Goal: Information Seeking & Learning: Learn about a topic

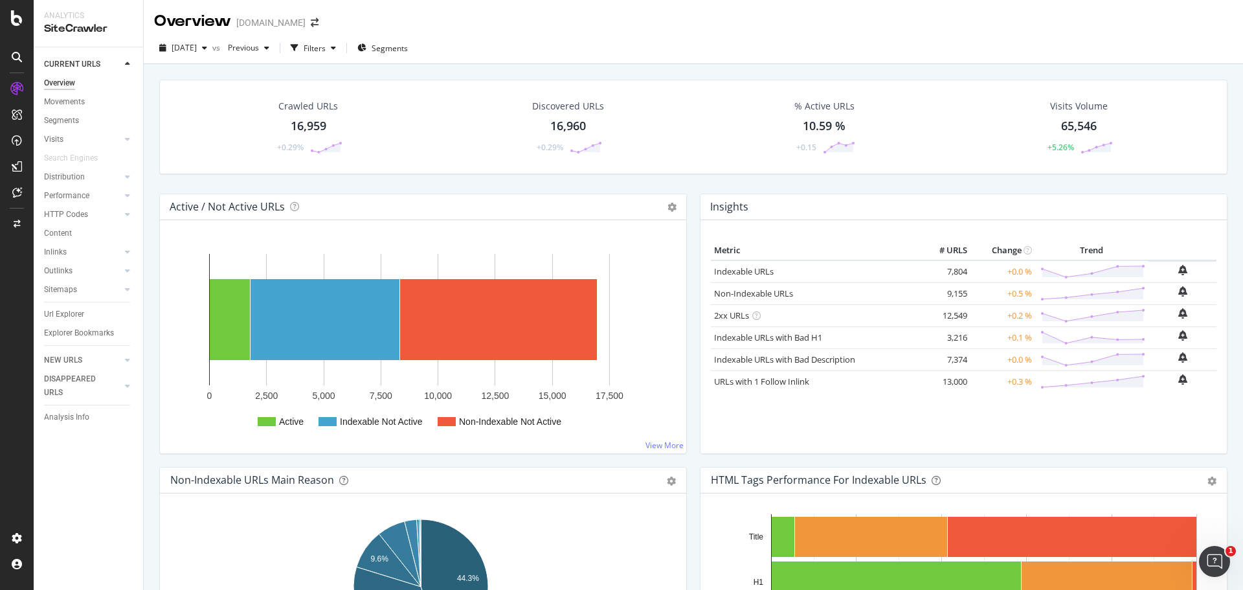
scroll to position [1288, 0]
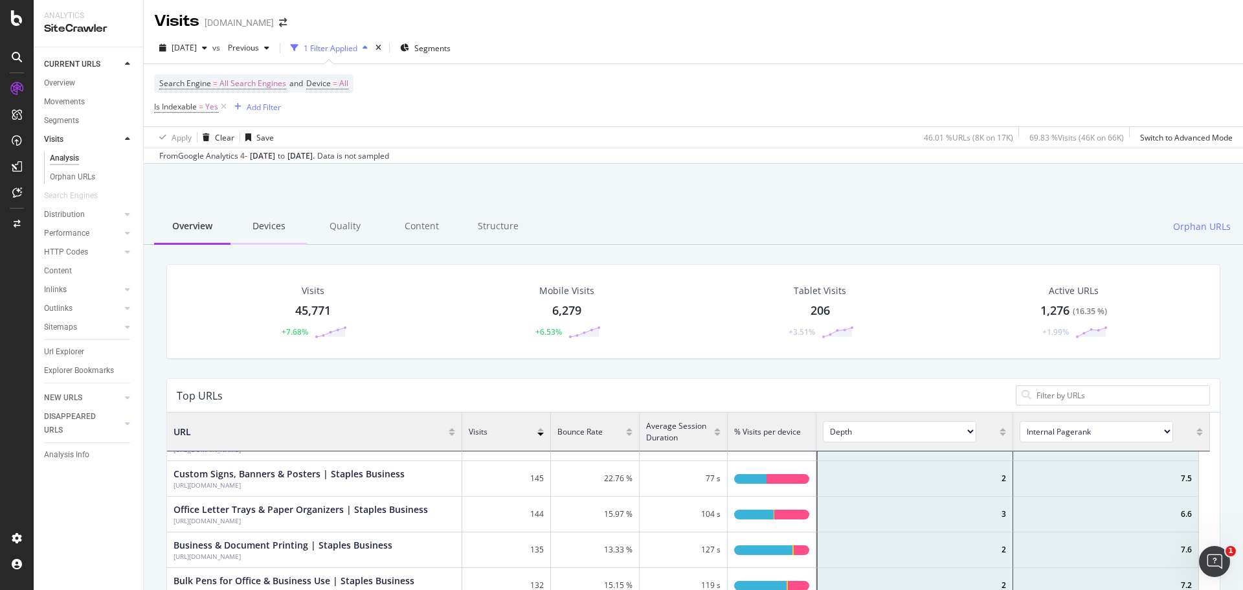
click at [262, 225] on div "Devices" at bounding box center [268, 227] width 76 height 36
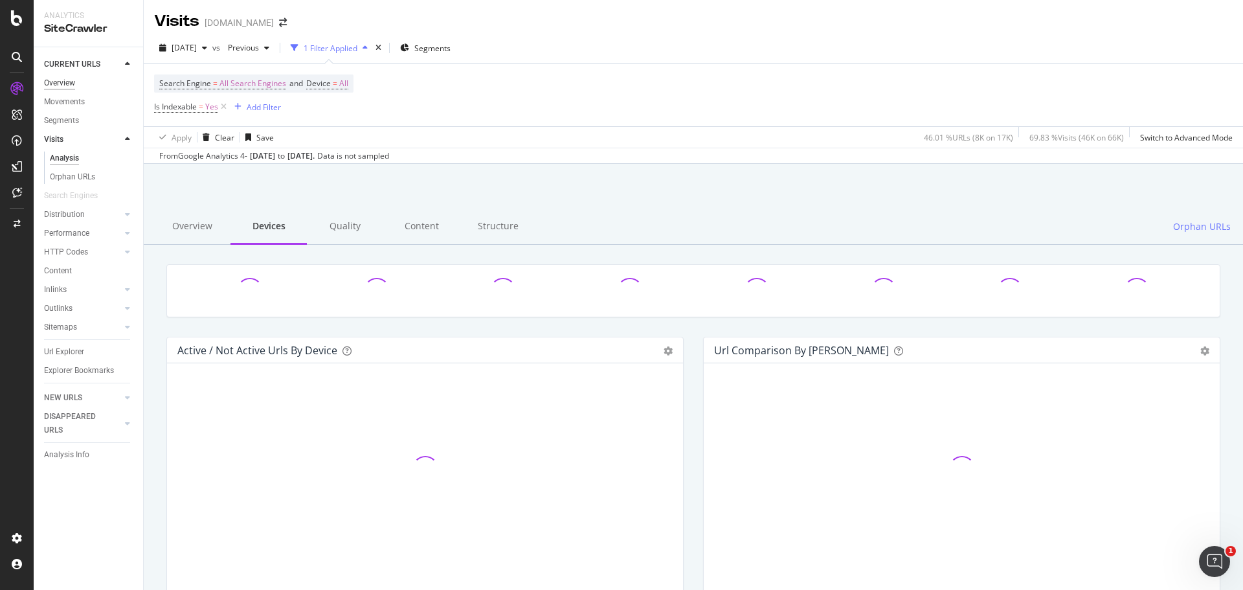
click at [68, 78] on div "Overview" at bounding box center [59, 83] width 31 height 14
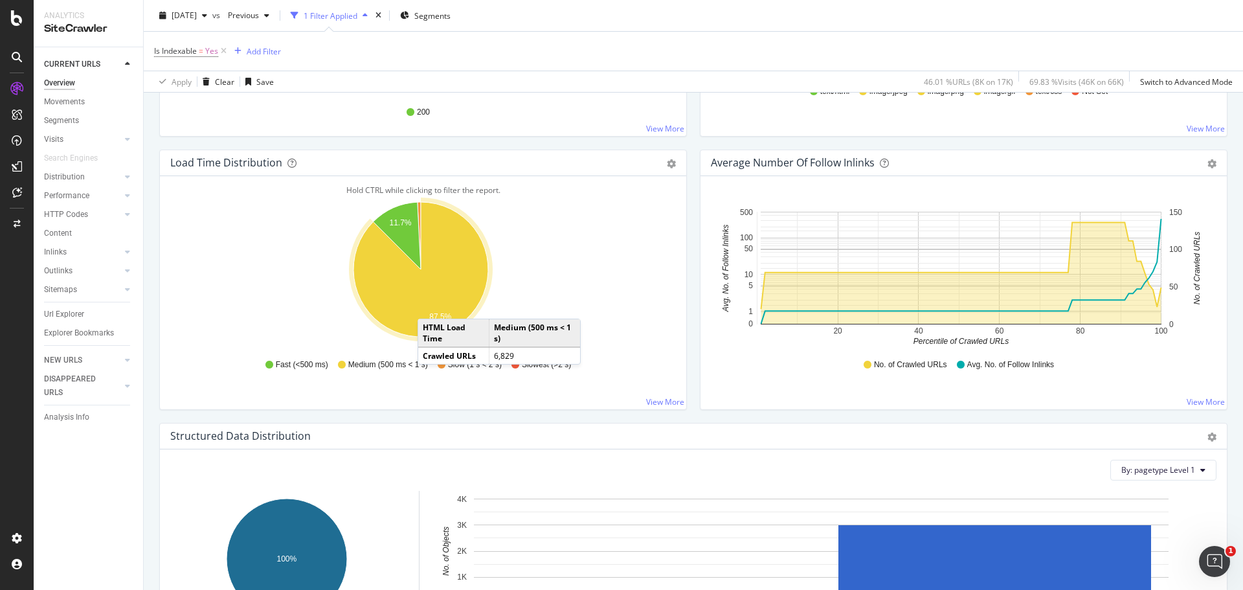
scroll to position [906, 0]
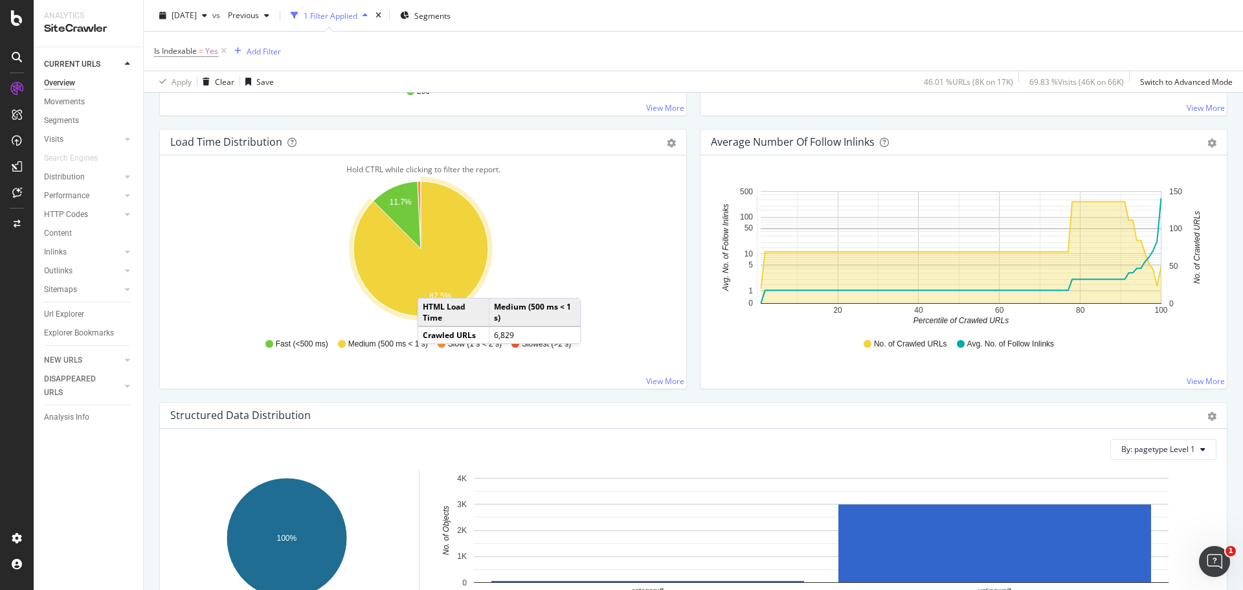
click at [429, 287] on icon "A chart." at bounding box center [420, 248] width 135 height 135
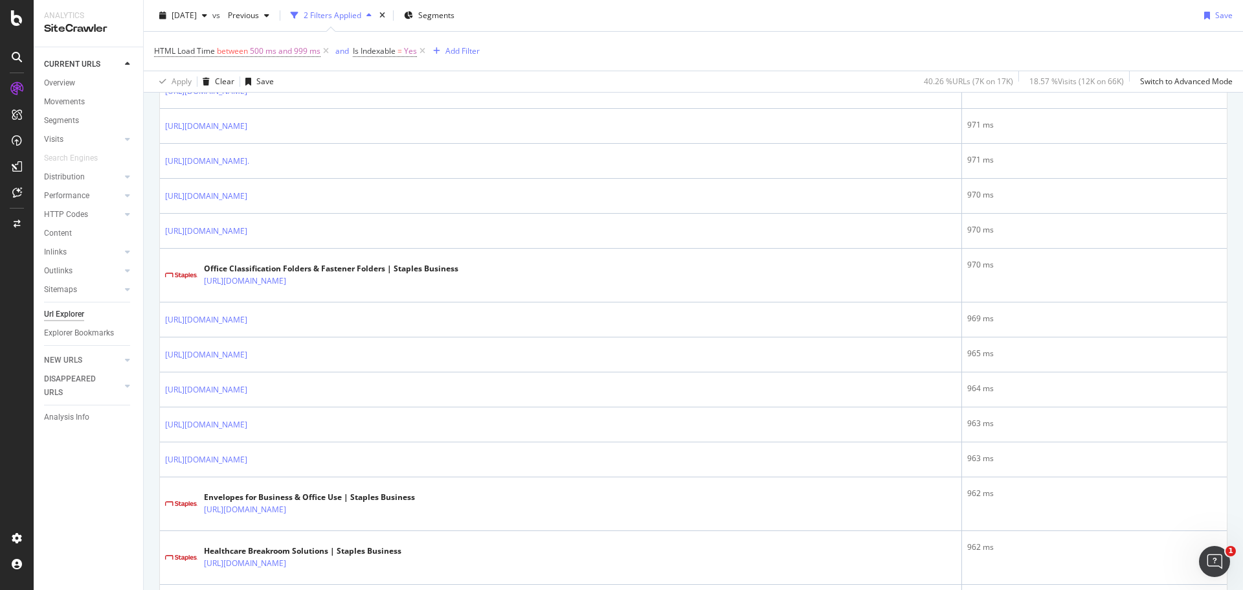
scroll to position [1101, 0]
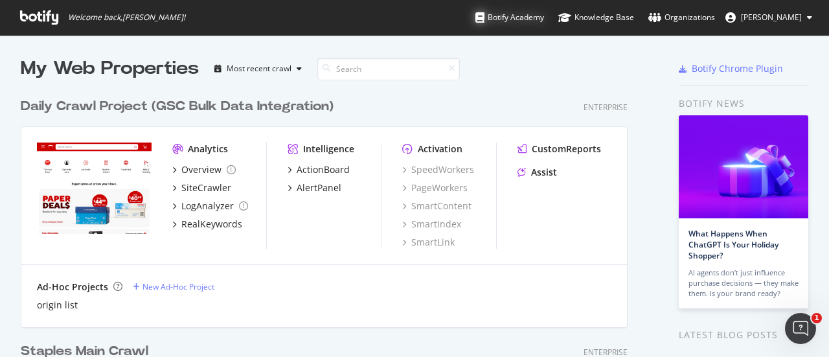
click at [534, 17] on div "Botify Academy" at bounding box center [509, 17] width 69 height 13
